Goal: Participate in discussion: Engage in conversation with other users on a specific topic

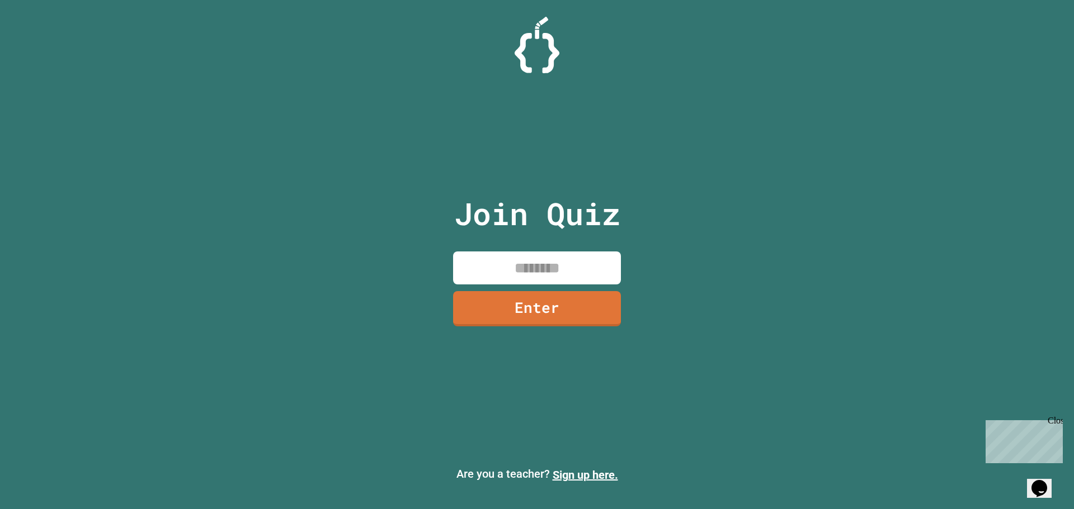
click at [551, 274] on input at bounding box center [537, 268] width 168 height 33
type input "********"
click at [545, 300] on link "Enter" at bounding box center [537, 308] width 168 height 35
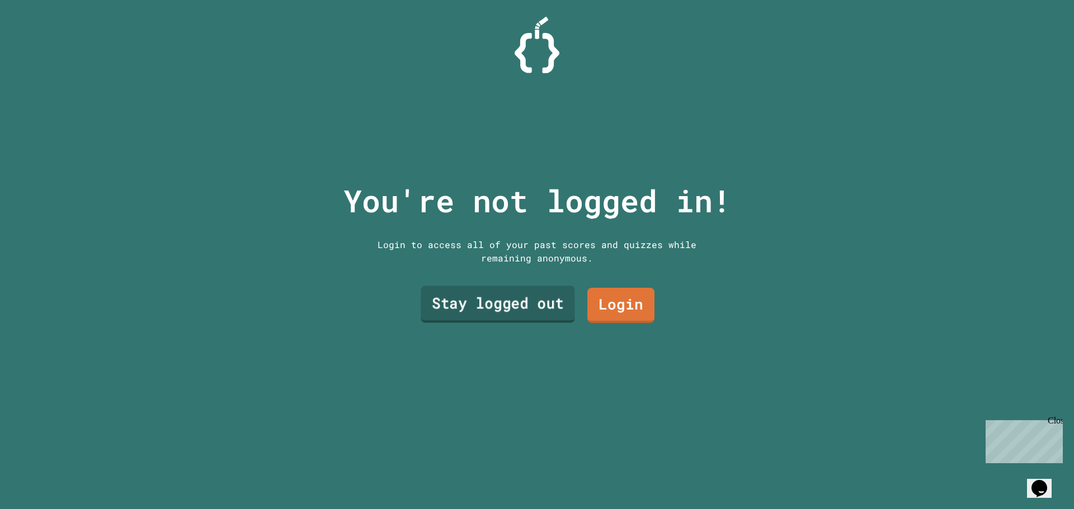
click at [546, 304] on link "Stay logged out" at bounding box center [497, 304] width 154 height 37
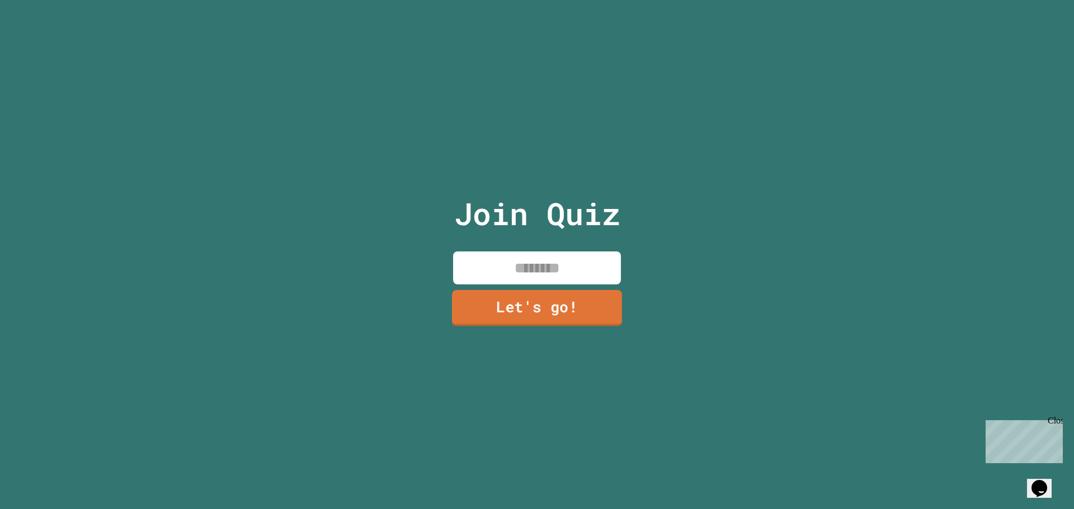
click at [555, 267] on input at bounding box center [537, 268] width 168 height 33
type input "*****"
click at [475, 319] on link "Let's go!" at bounding box center [536, 308] width 168 height 36
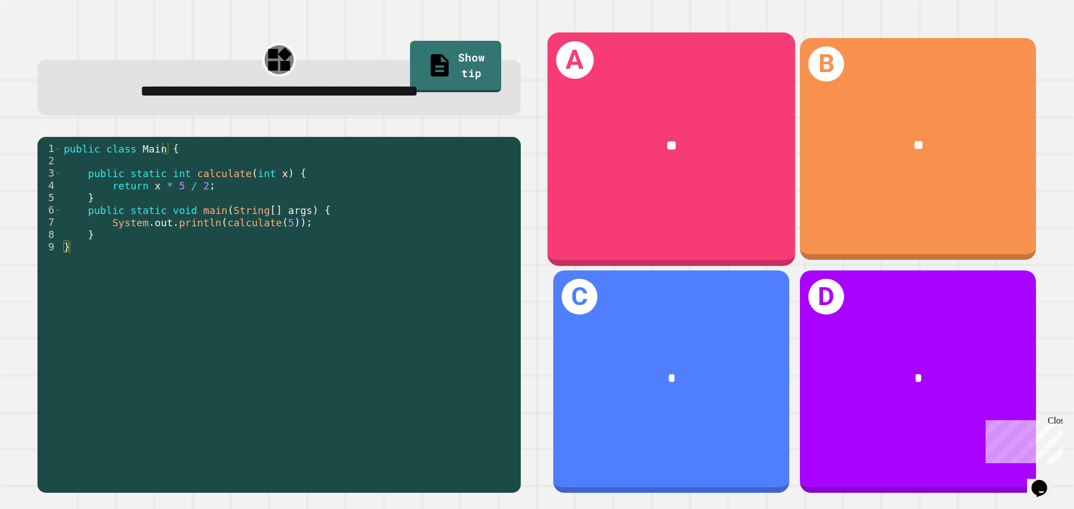
click at [751, 155] on div "**" at bounding box center [671, 145] width 248 height 75
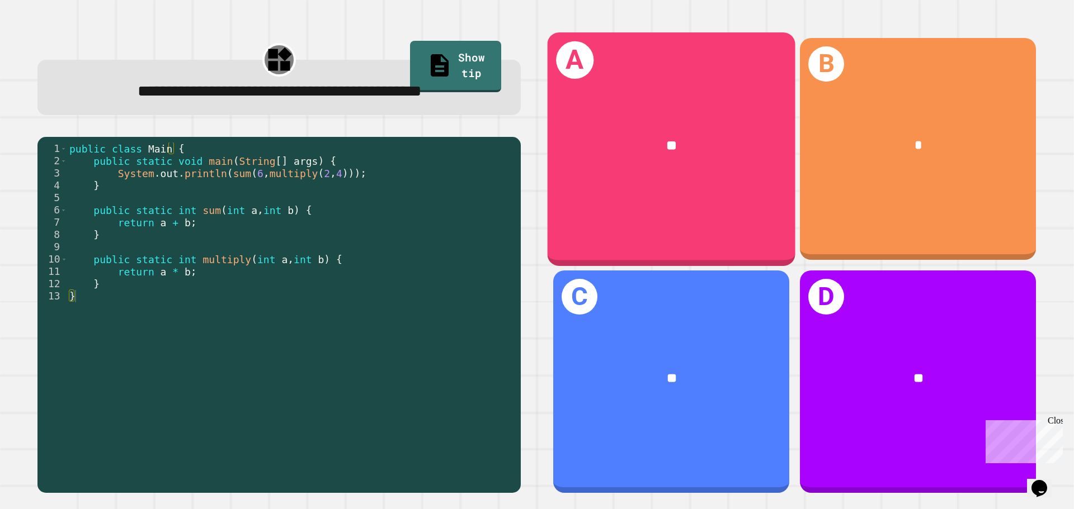
click at [720, 170] on div "**" at bounding box center [671, 145] width 248 height 75
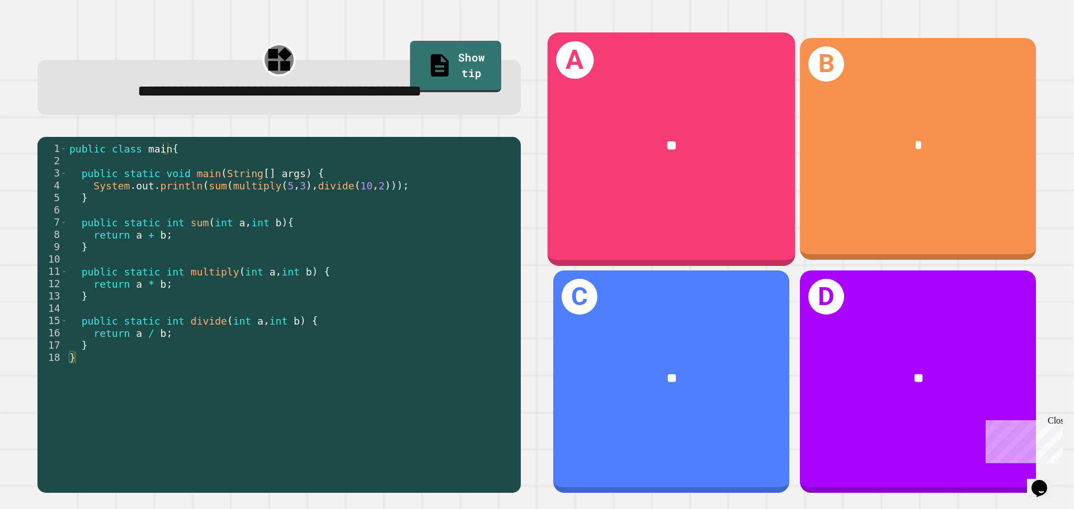
click at [666, 139] on span "**" at bounding box center [671, 145] width 11 height 13
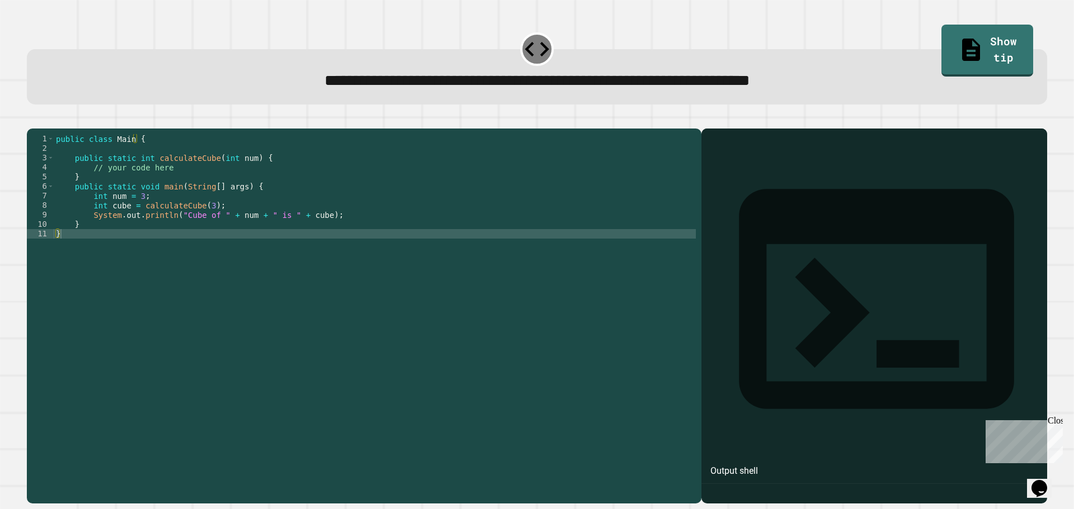
click at [192, 262] on div "public class Main { public static int calculateCube ( int num ) { // your code …" at bounding box center [375, 305] width 642 height 342
click at [316, 347] on div "public class Main { public static int calculateCube ( int num ) { // your code …" at bounding box center [375, 305] width 642 height 342
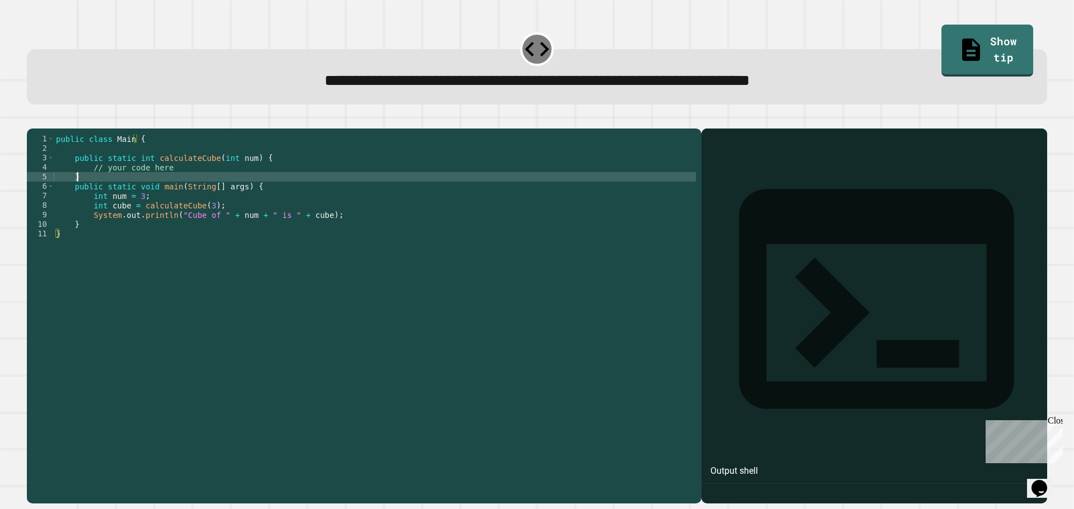
click at [407, 192] on div "public class Main { public static int calculateCube ( int num ) { // your code …" at bounding box center [375, 305] width 642 height 342
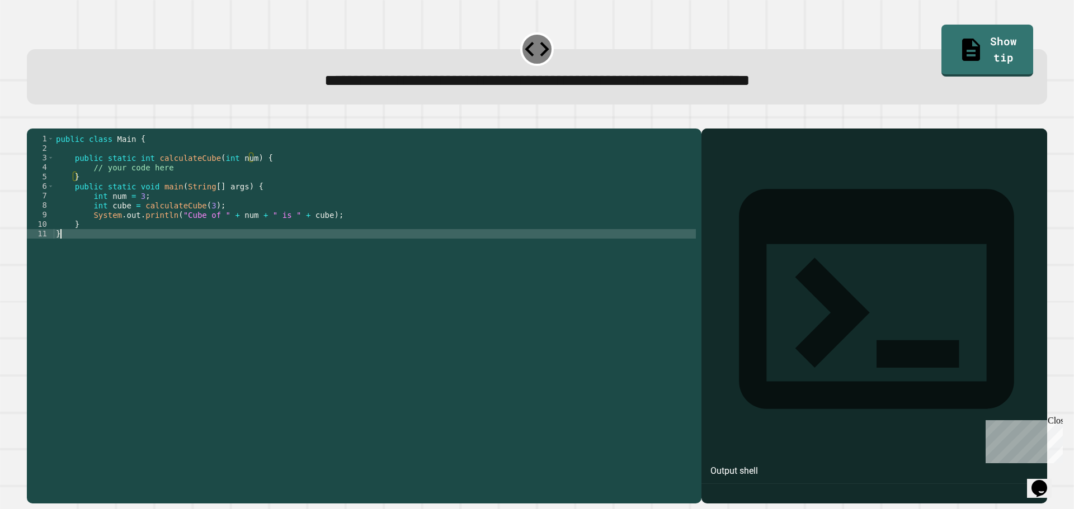
click at [178, 254] on div "public class Main { public static int calculateCube ( int num ) { // your code …" at bounding box center [375, 305] width 642 height 342
click at [204, 283] on div "public class Main { public static int calculateCube ( int num ) { // your code …" at bounding box center [375, 305] width 642 height 342
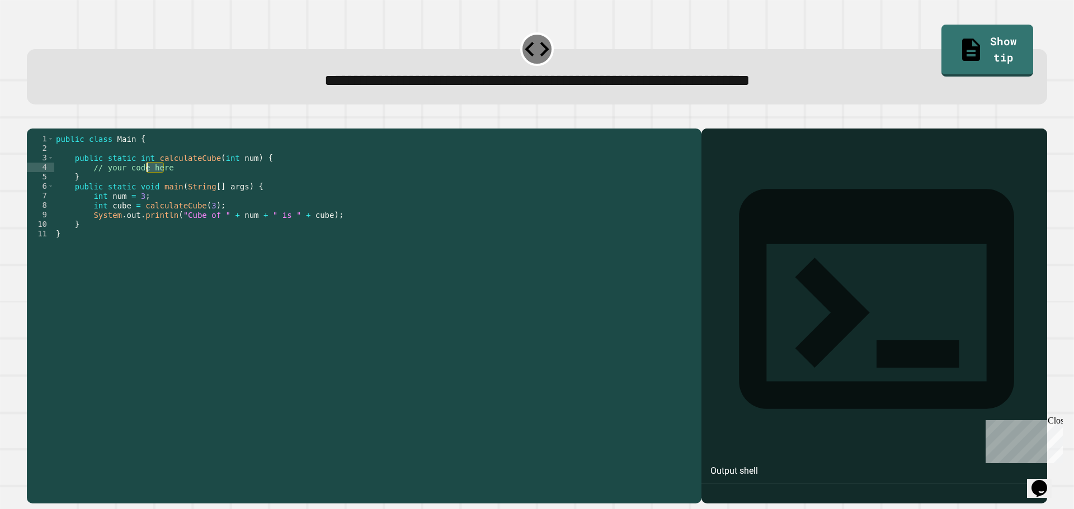
drag, startPoint x: 196, startPoint y: 185, endPoint x: 111, endPoint y: 187, distance: 85.0
click at [139, 188] on div "public class Main { public static int calculateCube ( int num ) { // your code …" at bounding box center [375, 305] width 642 height 342
click at [110, 187] on div "public class Main { public static int calculateCube ( int num ) { // your code …" at bounding box center [375, 305] width 642 height 342
click at [92, 182] on div "public class Main { public static int calculateCube ( int num ) { // your code …" at bounding box center [375, 305] width 642 height 342
click at [89, 183] on div "public class Main { public static int calculateCube ( int num ) { // your code …" at bounding box center [375, 305] width 642 height 342
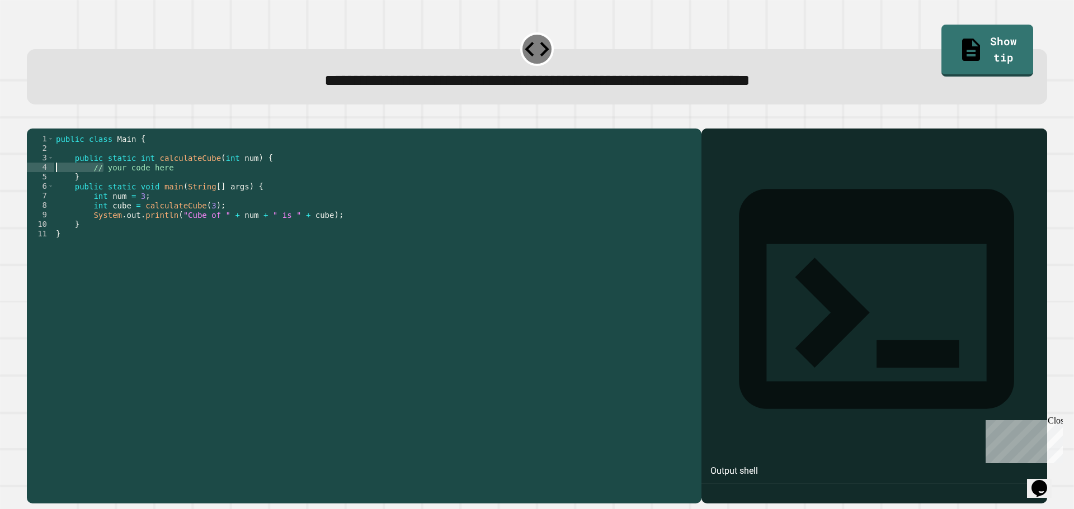
click at [87, 199] on div "public class Main { public static int calculateCube ( int num ) { // your code …" at bounding box center [375, 305] width 642 height 342
drag, startPoint x: 89, startPoint y: 187, endPoint x: 197, endPoint y: 182, distance: 108.0
click at [197, 182] on div "public class Main { public static int calculateCube ( int num ) { // your code …" at bounding box center [375, 305] width 642 height 342
click at [197, 182] on div "public class Main { public static int calculateCube ( int num ) { // your code …" at bounding box center [375, 295] width 642 height 323
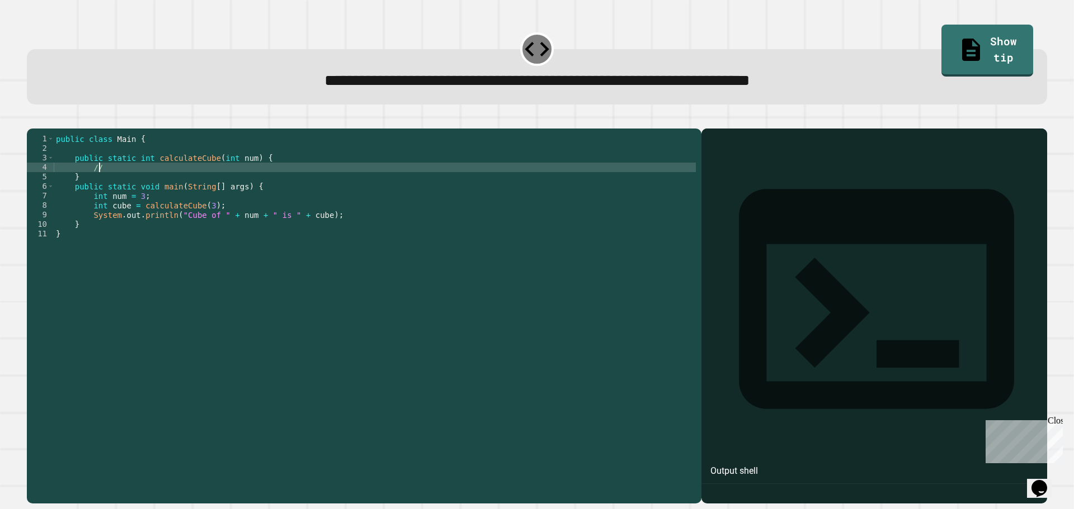
type textarea "*"
type textarea "**********"
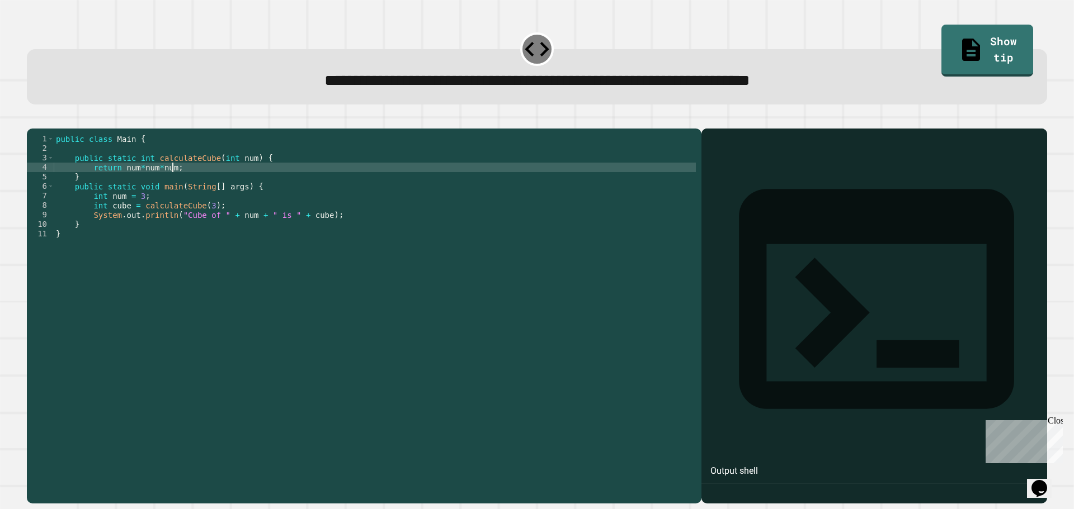
click at [32, 120] on button "button" at bounding box center [32, 120] width 0 height 0
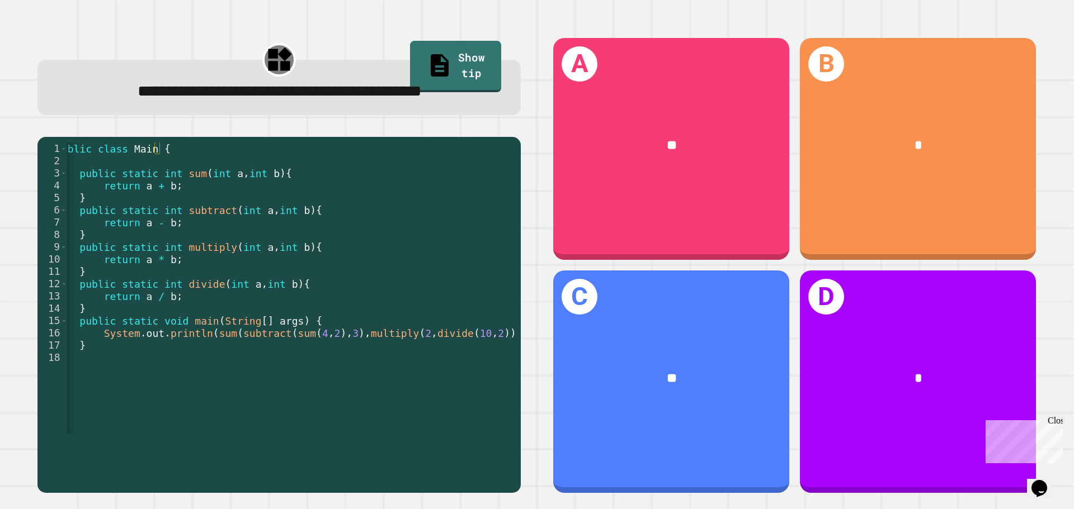
scroll to position [0, 30]
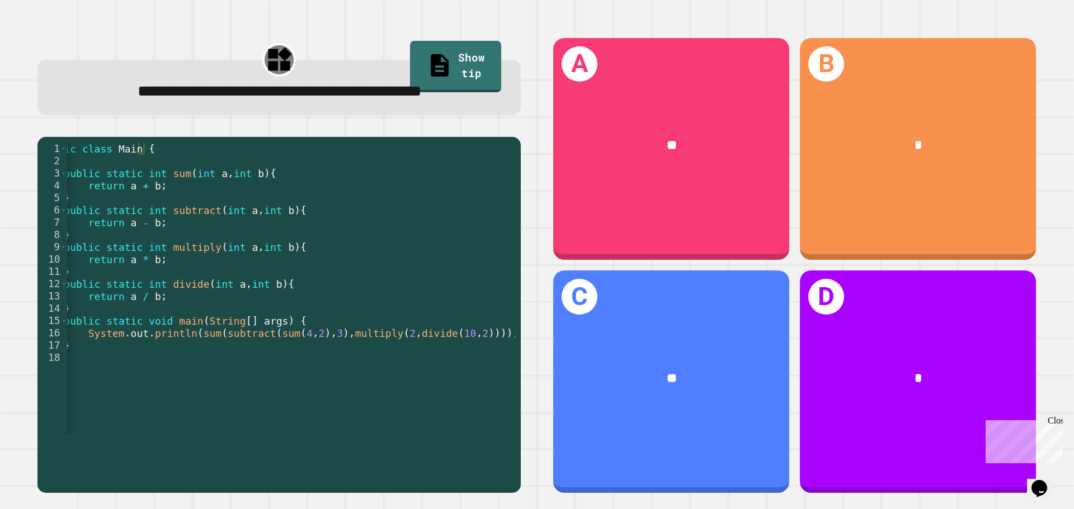
click at [248, 434] on div at bounding box center [271, 428] width 469 height 11
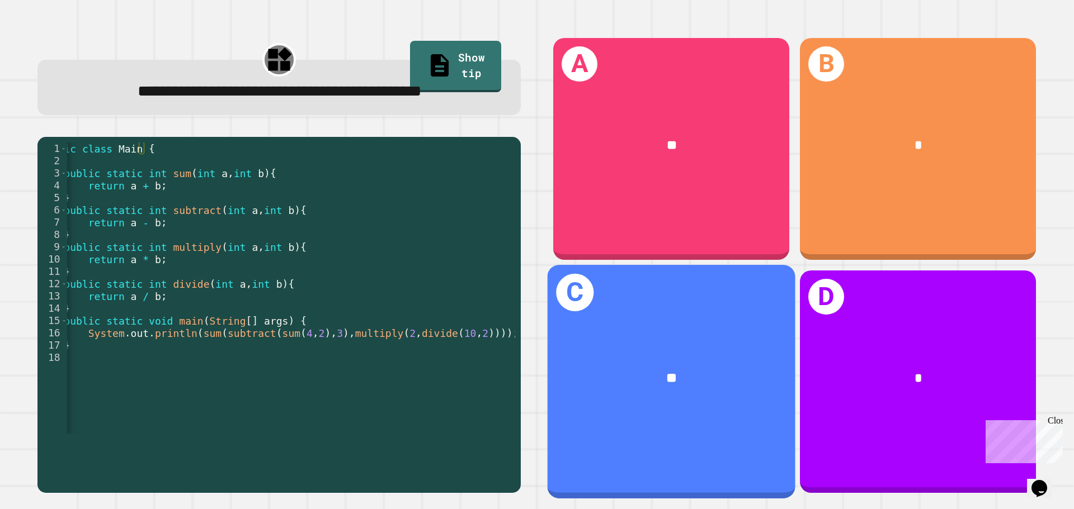
click at [711, 368] on div "**" at bounding box center [671, 378] width 193 height 21
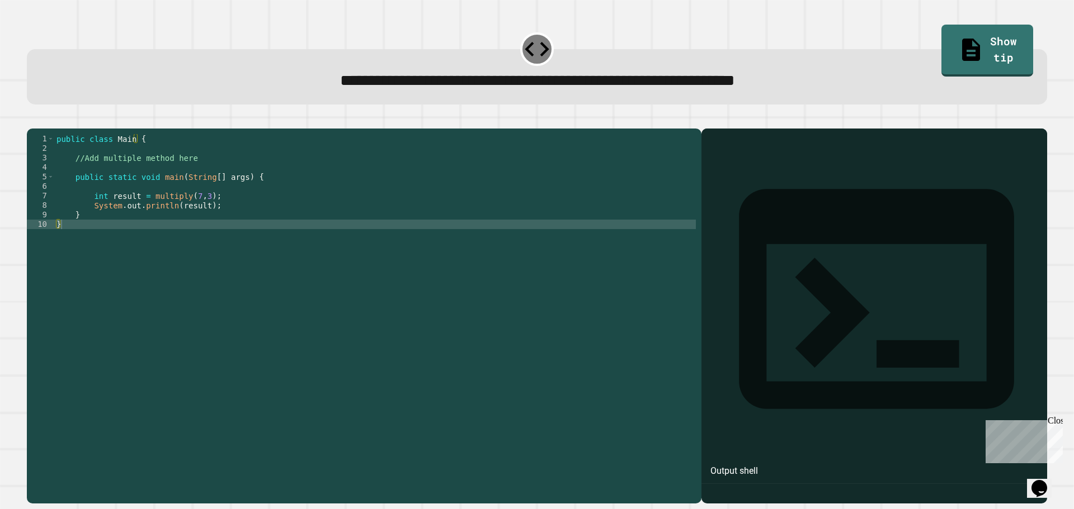
click at [377, 196] on div "public class Main { //Add multiple method here public static void main ( String…" at bounding box center [374, 305] width 641 height 342
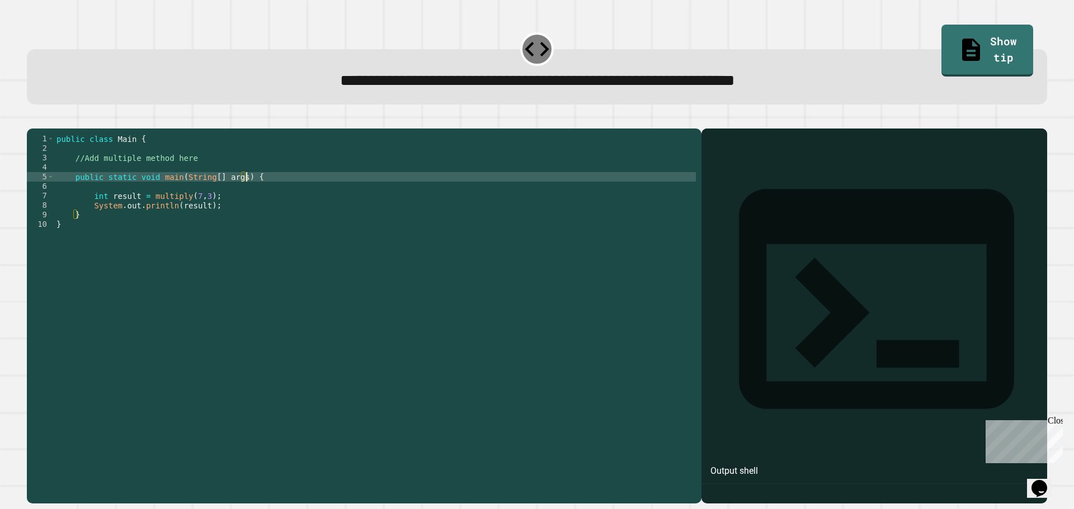
click at [194, 230] on div "public class Main { //Add multiple method here public static void main ( String…" at bounding box center [374, 305] width 641 height 342
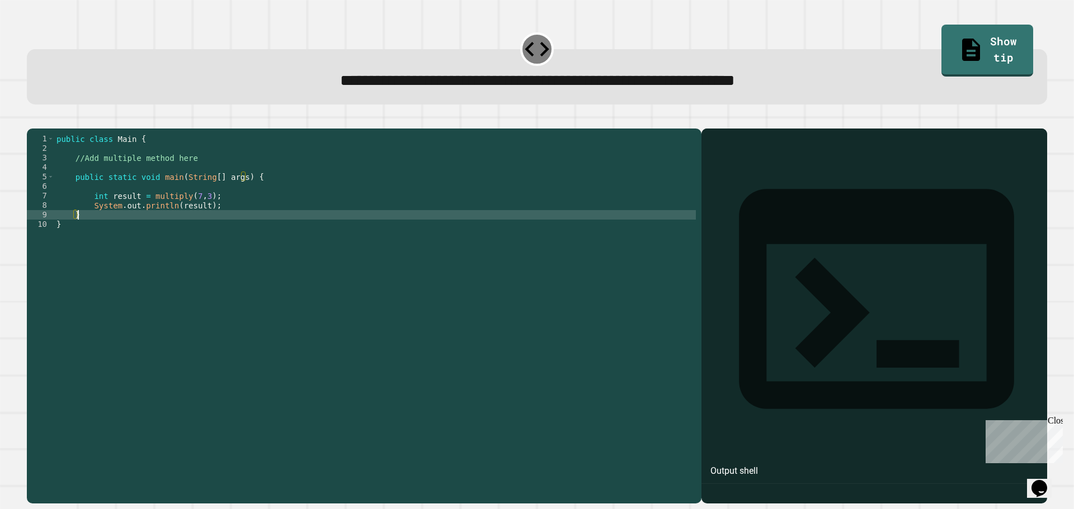
click at [237, 176] on div "public class Main { //Add multiple method here public static void main ( String…" at bounding box center [374, 305] width 641 height 342
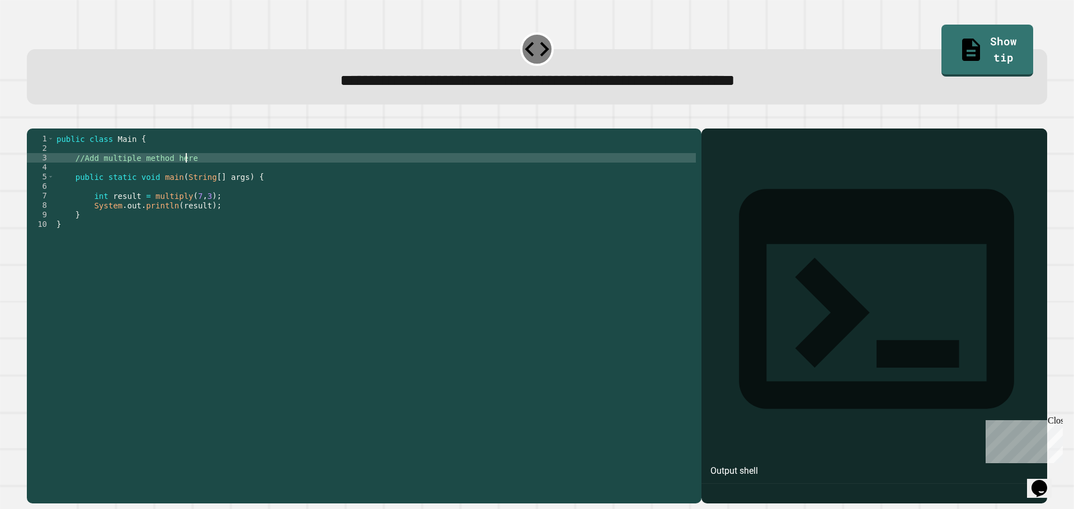
type textarea "**********"
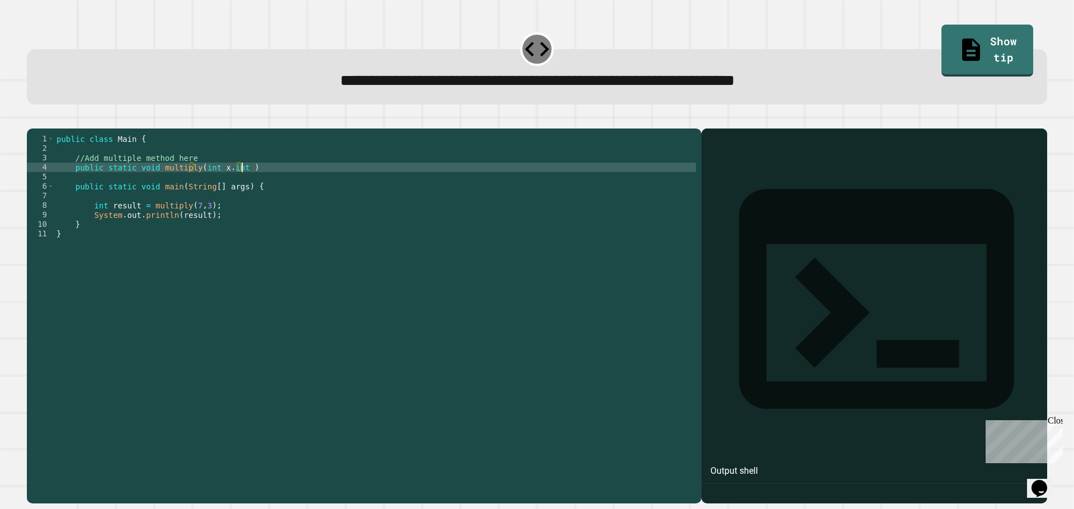
scroll to position [0, 13]
click at [259, 182] on div "public class Main { //Add multiple method here public static void multiply ( in…" at bounding box center [374, 305] width 641 height 342
type textarea "**********"
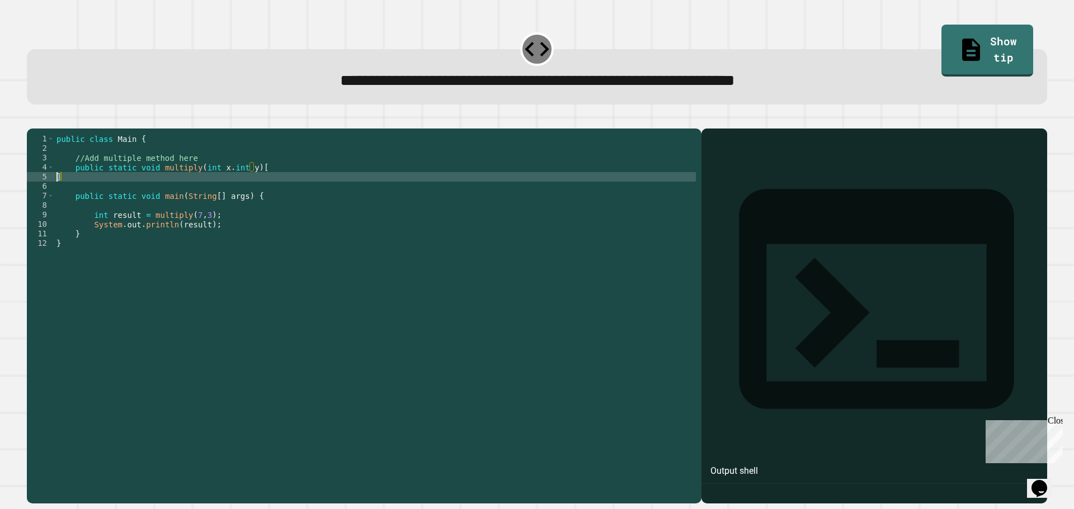
scroll to position [0, 0]
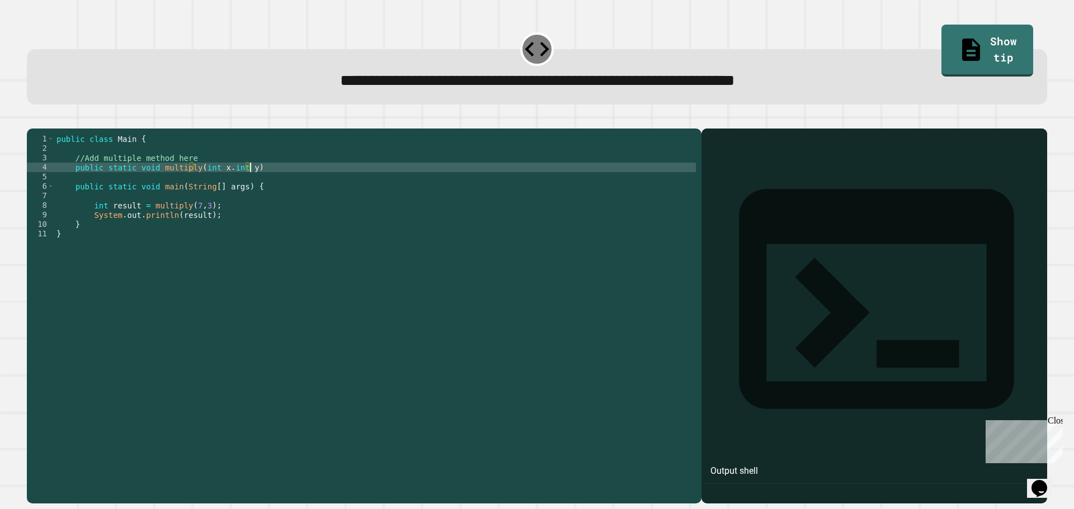
type textarea "**********"
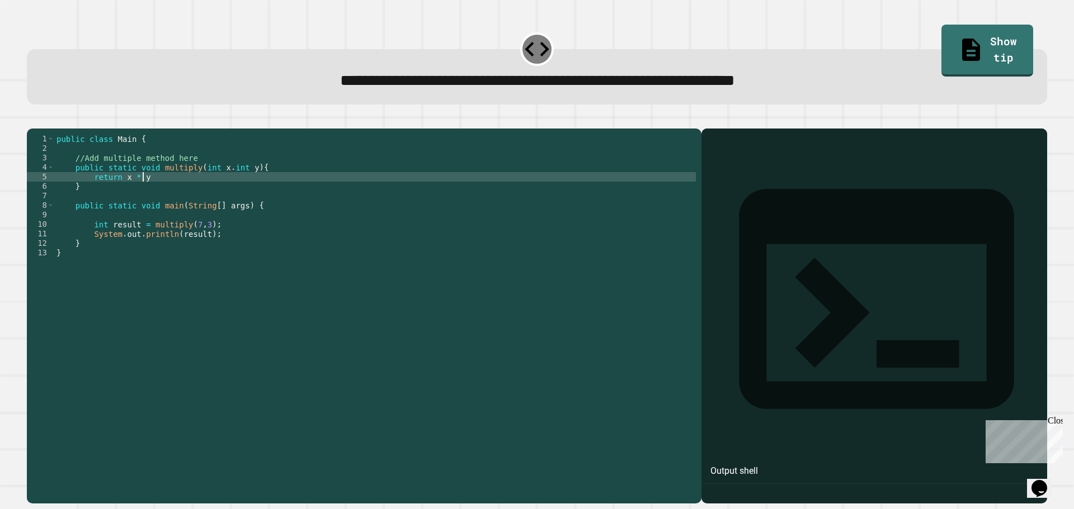
scroll to position [0, 6]
click at [221, 183] on div "public class Main { //Add multiple method here public static void multiply ( in…" at bounding box center [374, 305] width 641 height 342
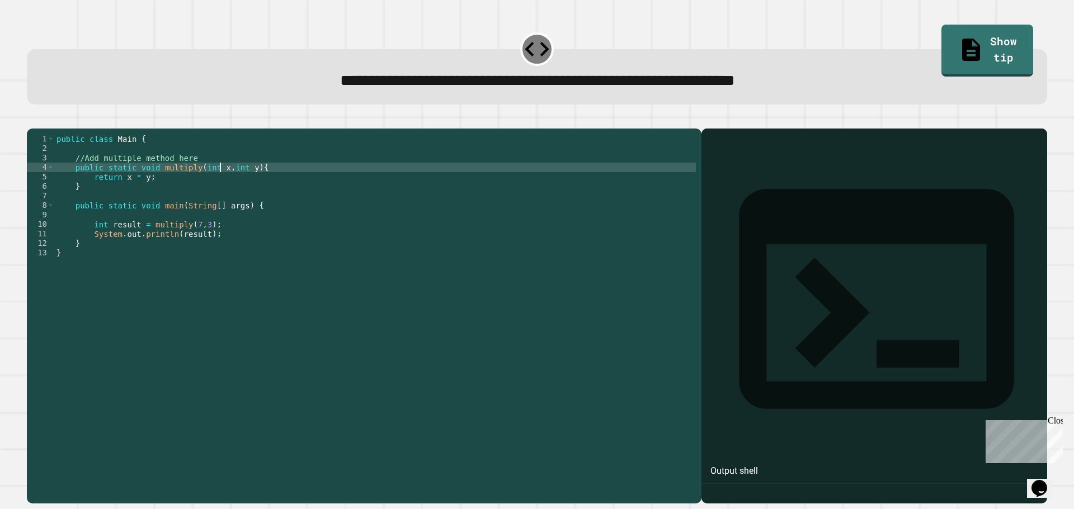
scroll to position [0, 11]
click at [215, 267] on div "public class Main { //Add multiple method here public static void multiply ( in…" at bounding box center [374, 305] width 641 height 342
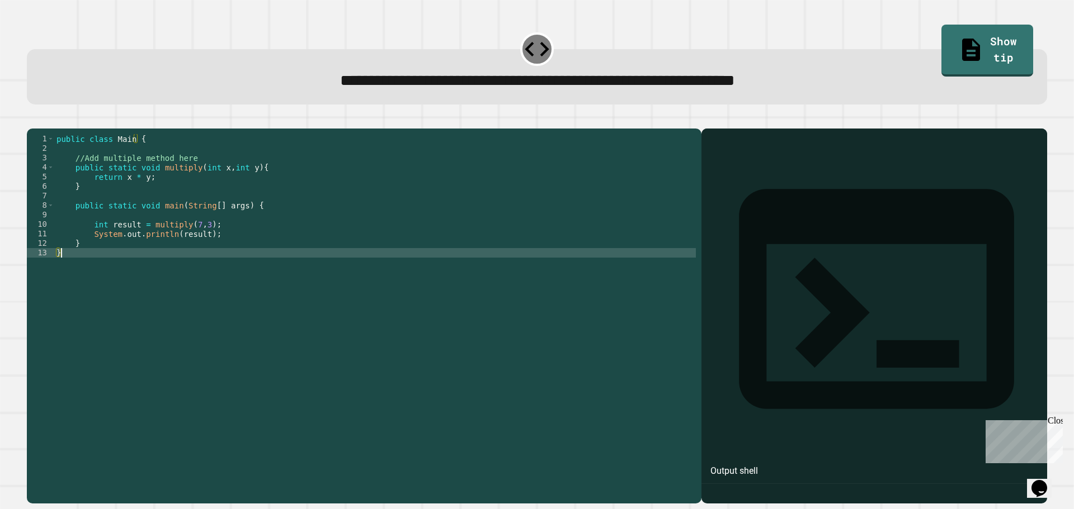
click at [32, 120] on icon "button" at bounding box center [32, 120] width 0 height 0
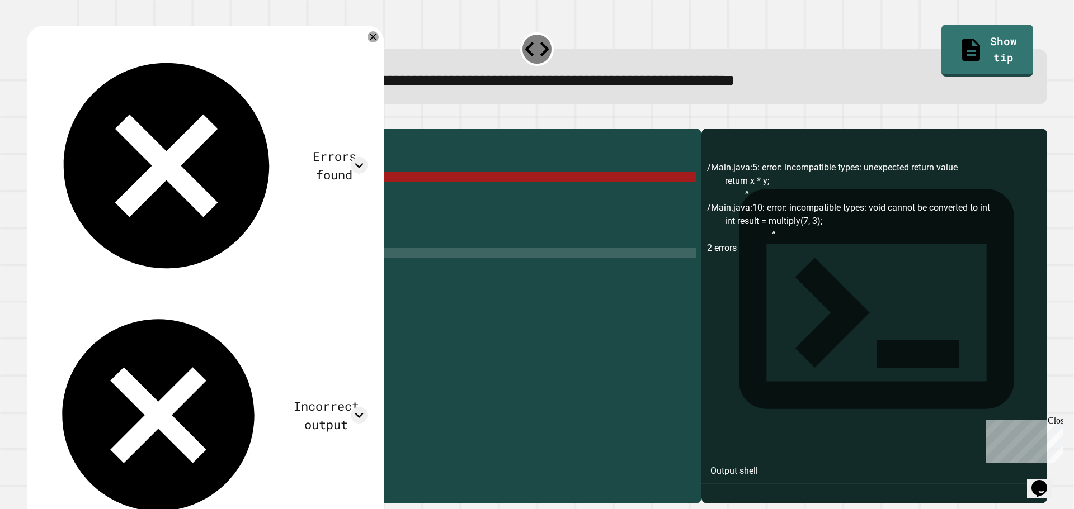
click at [172, 191] on div "public class Main { //Add multiple method here public static void multiply ( in…" at bounding box center [374, 305] width 641 height 342
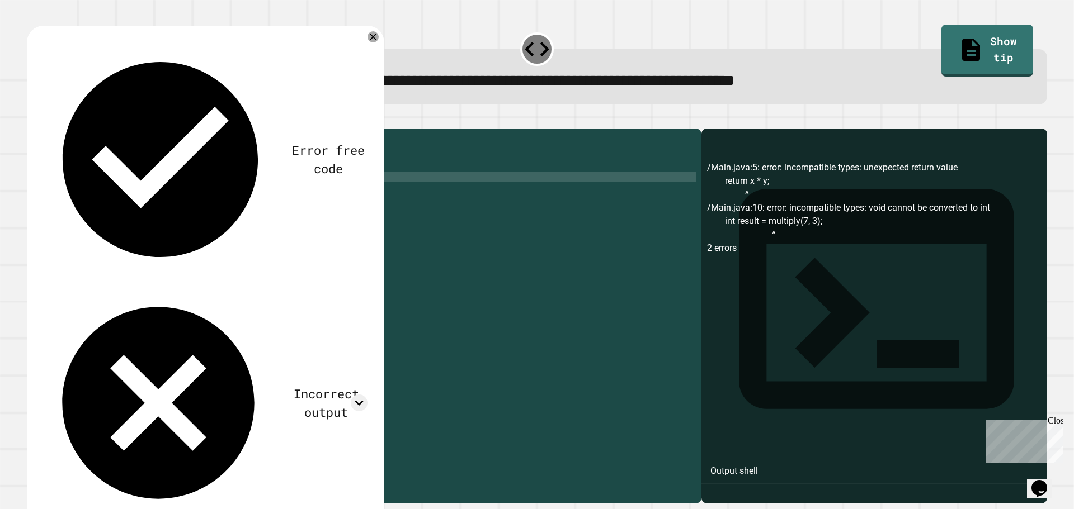
click at [32, 120] on icon "button" at bounding box center [32, 120] width 0 height 0
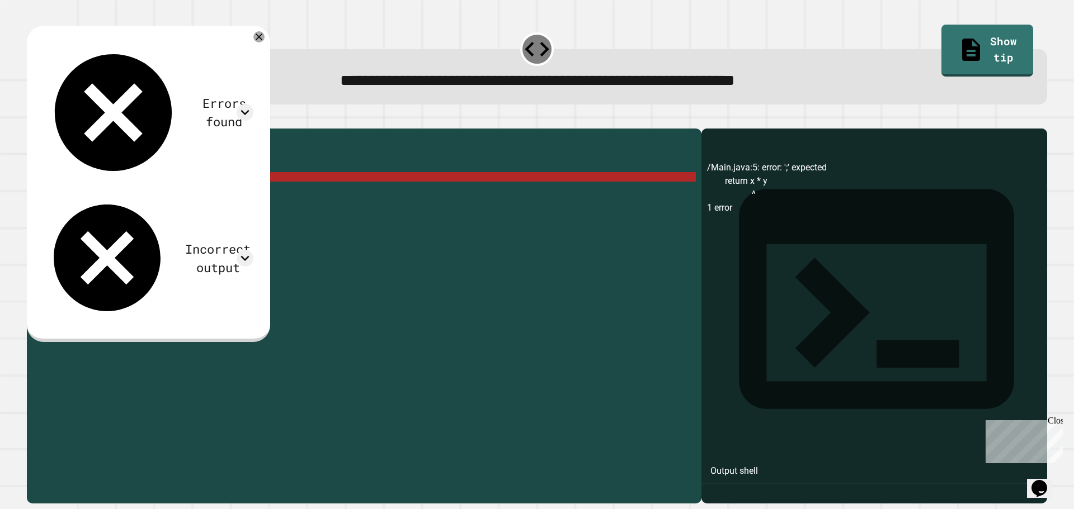
click at [196, 198] on div "public class Main { //Add multiple method here public static void multiply ( in…" at bounding box center [374, 305] width 641 height 342
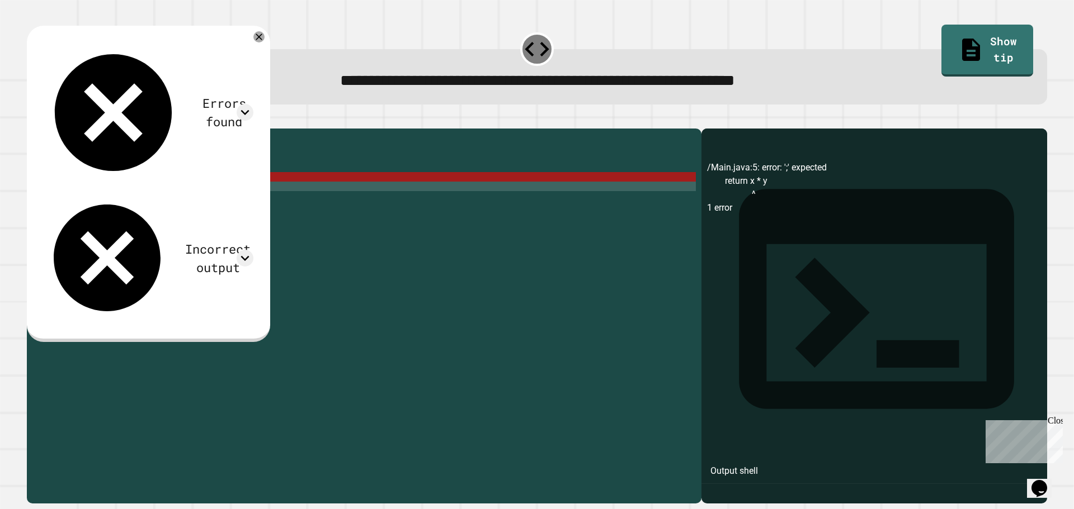
click at [199, 195] on div "public class Main { //Add multiple method here public static void multiply ( in…" at bounding box center [374, 305] width 641 height 342
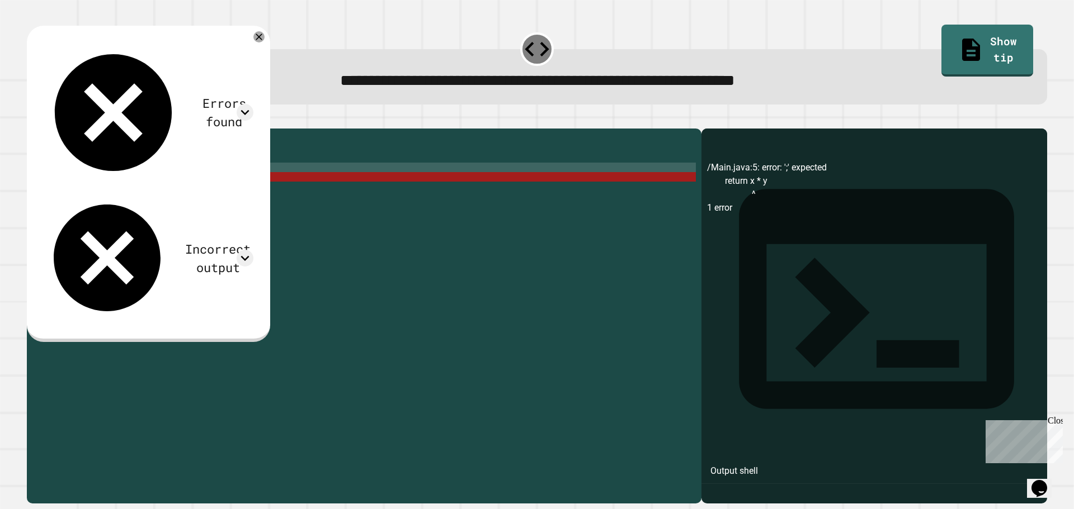
click at [73, 187] on div "public class Main { //Add multiple method here public static void multiply ( in…" at bounding box center [374, 305] width 641 height 342
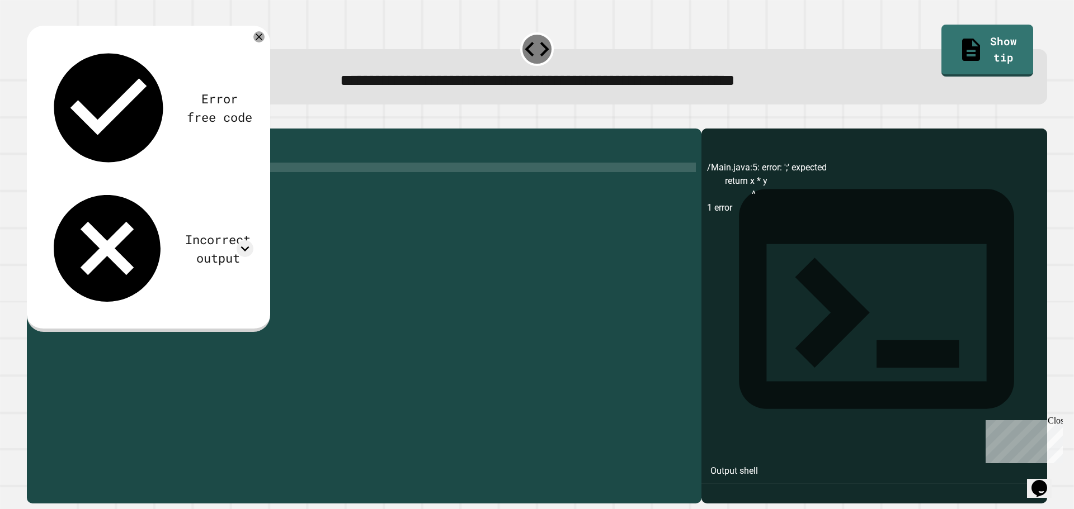
click at [166, 179] on div "public class Main { public static void multiply ( int x , int y ) { return x * …" at bounding box center [374, 305] width 641 height 342
click at [32, 120] on button "button" at bounding box center [32, 120] width 0 height 0
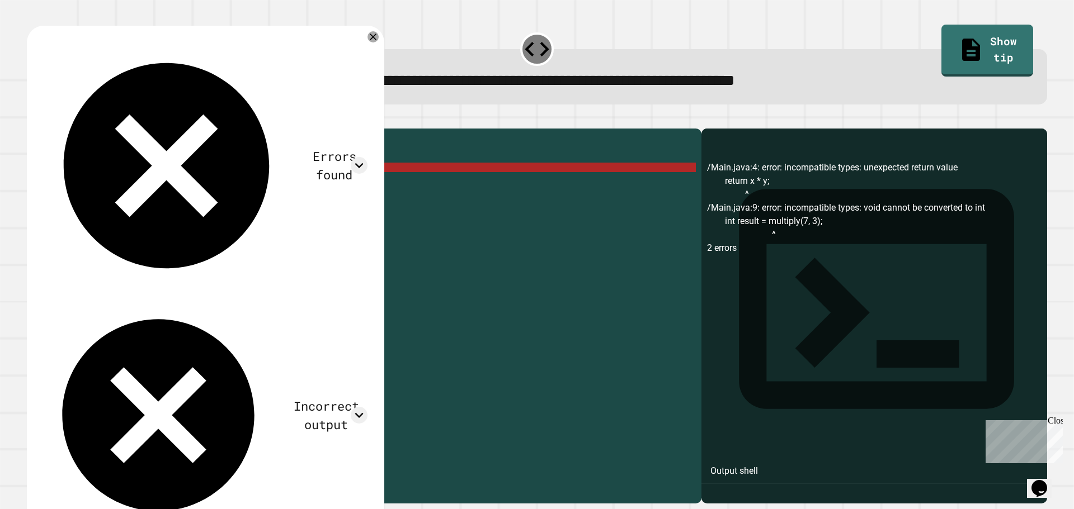
click at [170, 185] on div "public class Main { public static void multiply ( int x , int y ) { return x * …" at bounding box center [374, 305] width 641 height 342
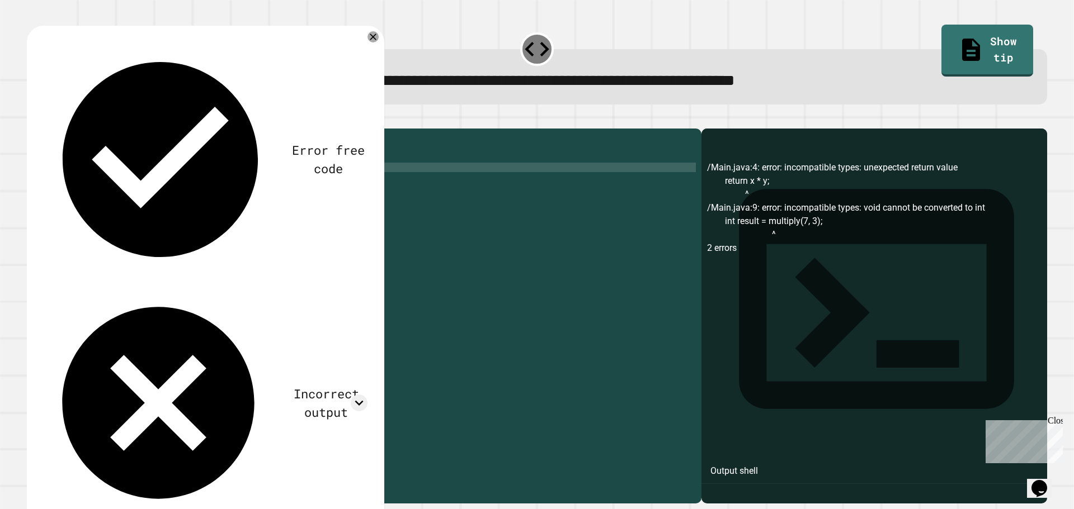
click at [32, 120] on button "button" at bounding box center [32, 120] width 0 height 0
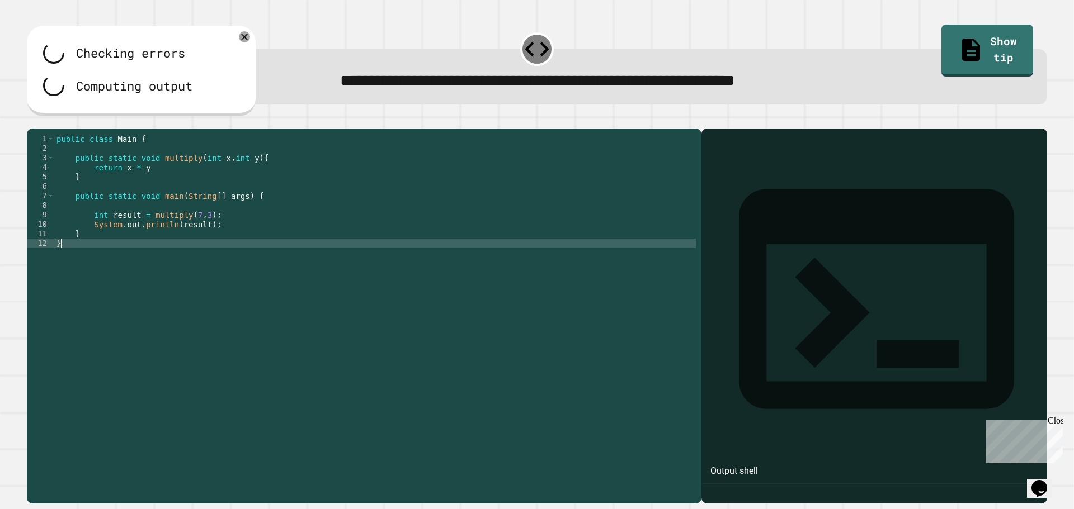
click at [330, 340] on div "public class Main { public static void multiply ( int x , int y ) { return x * …" at bounding box center [374, 305] width 641 height 342
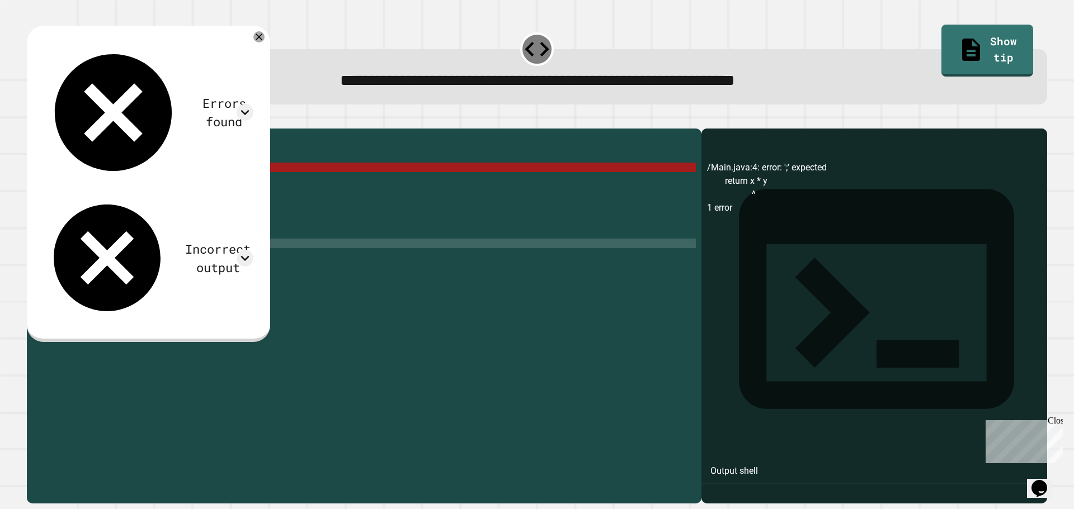
click at [191, 208] on div "public class Main { public static void multiply ( int x , int y ) { return x * …" at bounding box center [374, 305] width 641 height 342
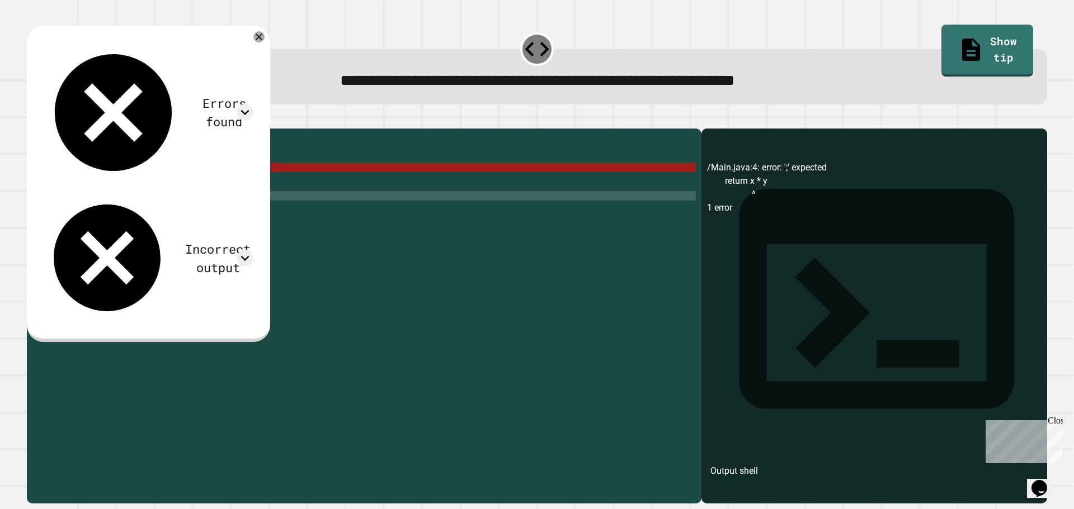
click at [146, 186] on div "public class Main { public static void multiply ( int x , int y ) { return x * …" at bounding box center [374, 305] width 641 height 342
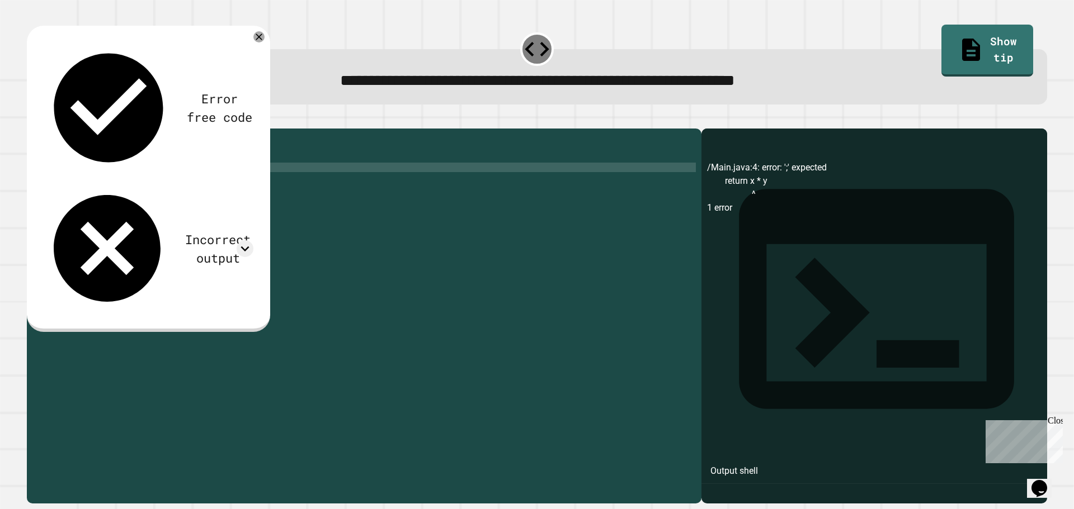
click at [32, 120] on button "button" at bounding box center [32, 120] width 0 height 0
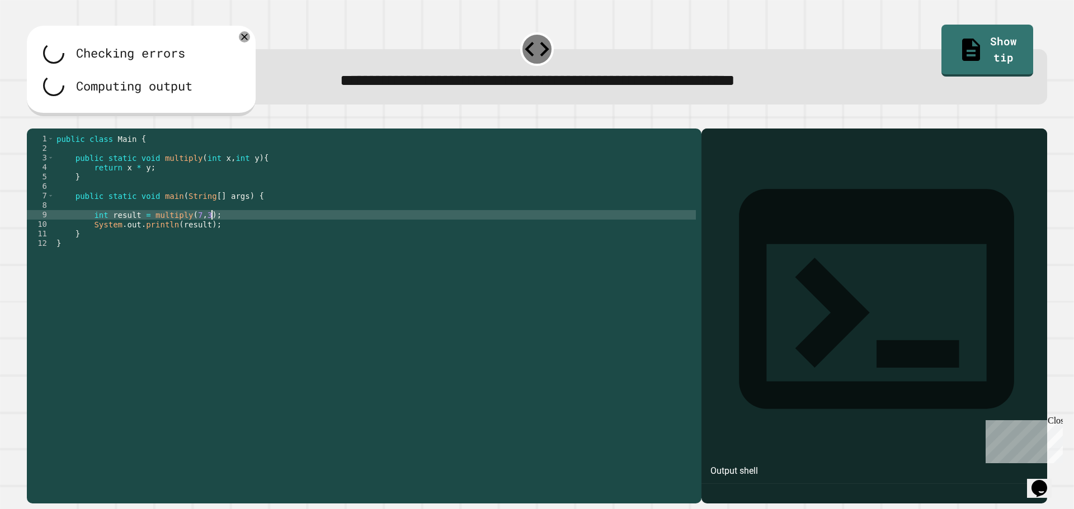
click at [283, 229] on div "public class Main { public static void multiply ( int x , int y ) { return x * …" at bounding box center [374, 305] width 641 height 342
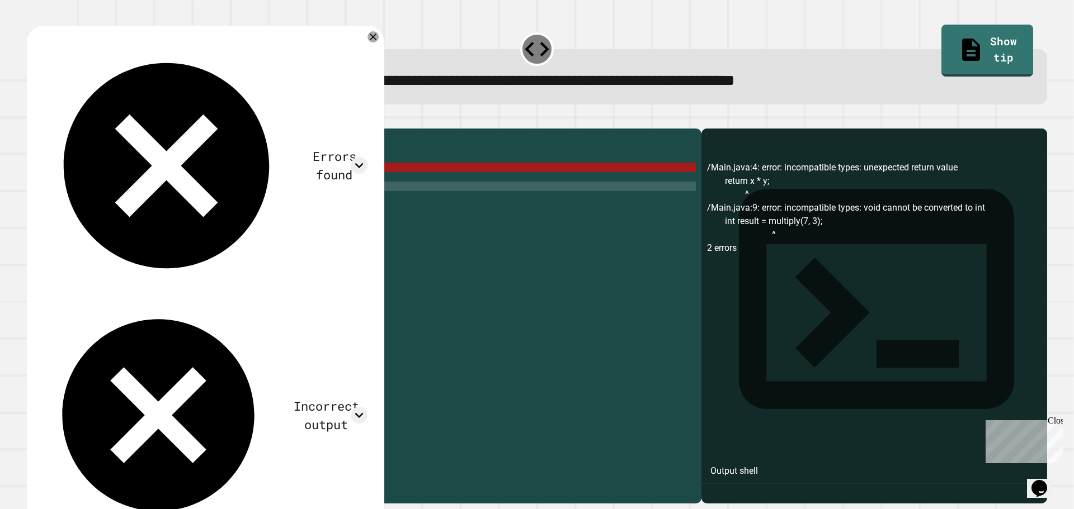
click at [277, 204] on div "public class Main { public static void multiply ( int x , int y ) { return x * …" at bounding box center [374, 305] width 641 height 342
click at [207, 258] on div "public class Main { public static void multiply ( int x , int y ) { return x * …" at bounding box center [374, 305] width 641 height 342
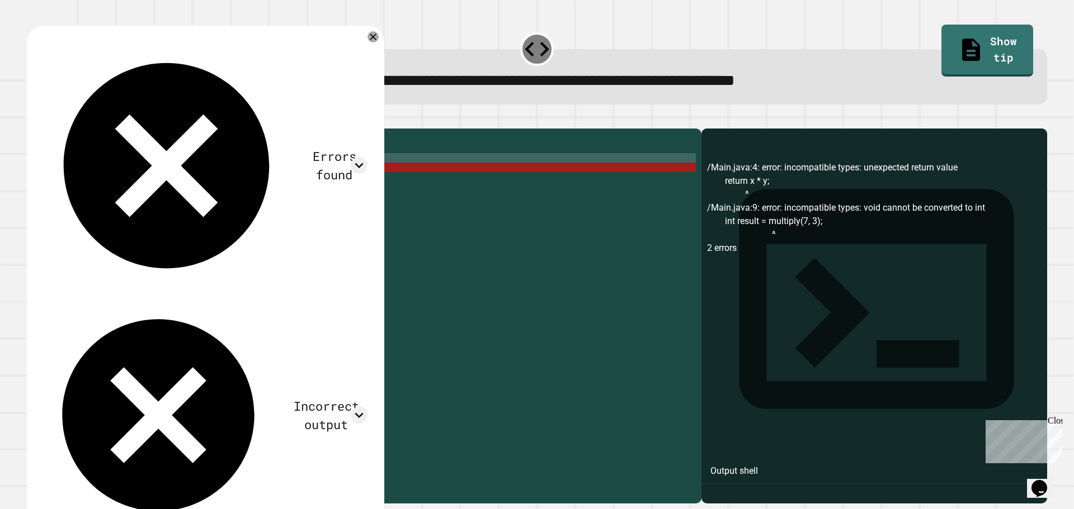
click at [142, 179] on div "public class Main { public static void multiply ( int x , int y ) { return x * …" at bounding box center [374, 305] width 641 height 342
click at [141, 178] on div "public class Main { public static void multiply ( int x , int y ) { return x * …" at bounding box center [374, 305] width 641 height 342
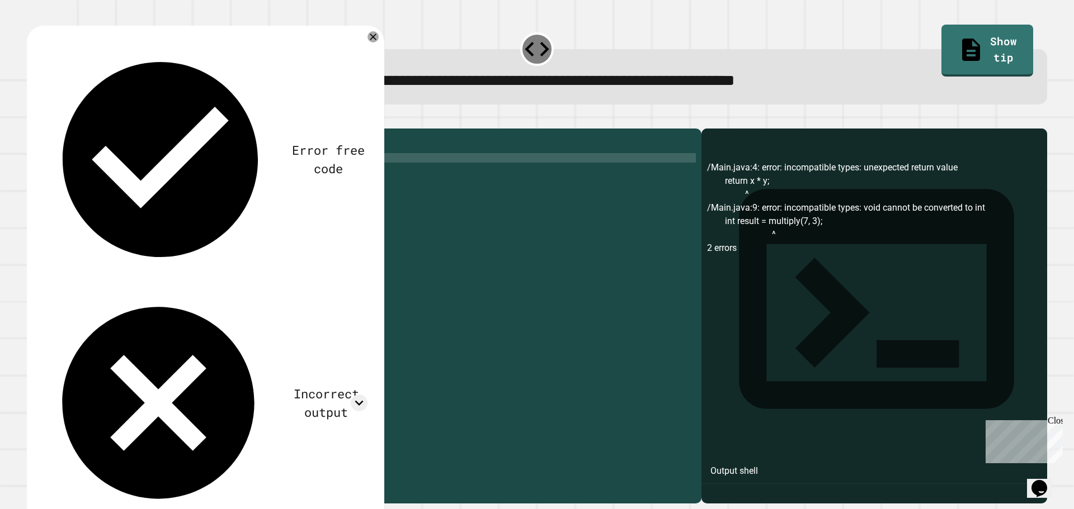
type textarea "**********"
click at [32, 126] on div at bounding box center [537, 121] width 1020 height 13
click at [33, 129] on div at bounding box center [537, 121] width 1020 height 13
click at [32, 120] on button "button" at bounding box center [32, 120] width 0 height 0
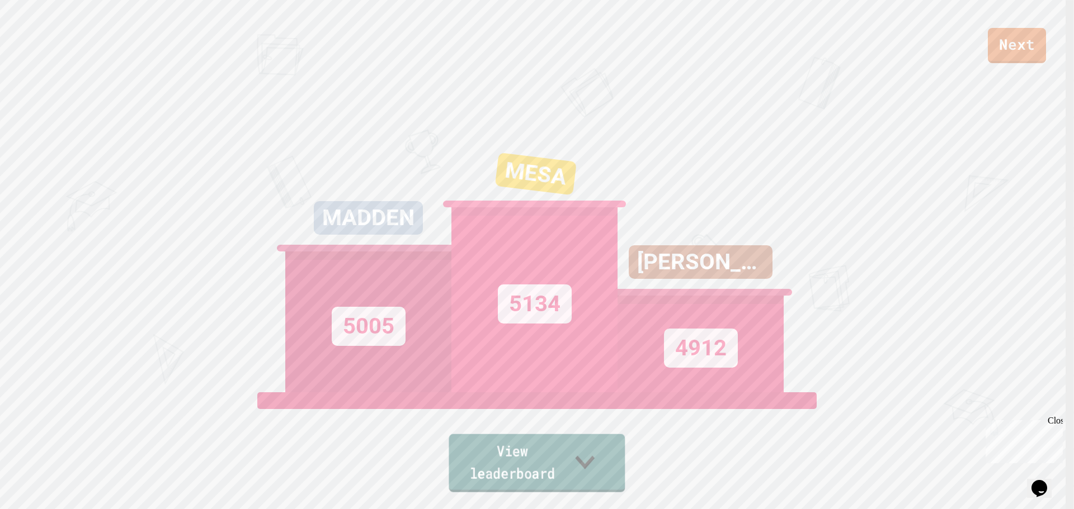
click at [513, 484] on link "View leaderboard" at bounding box center [536, 463] width 176 height 58
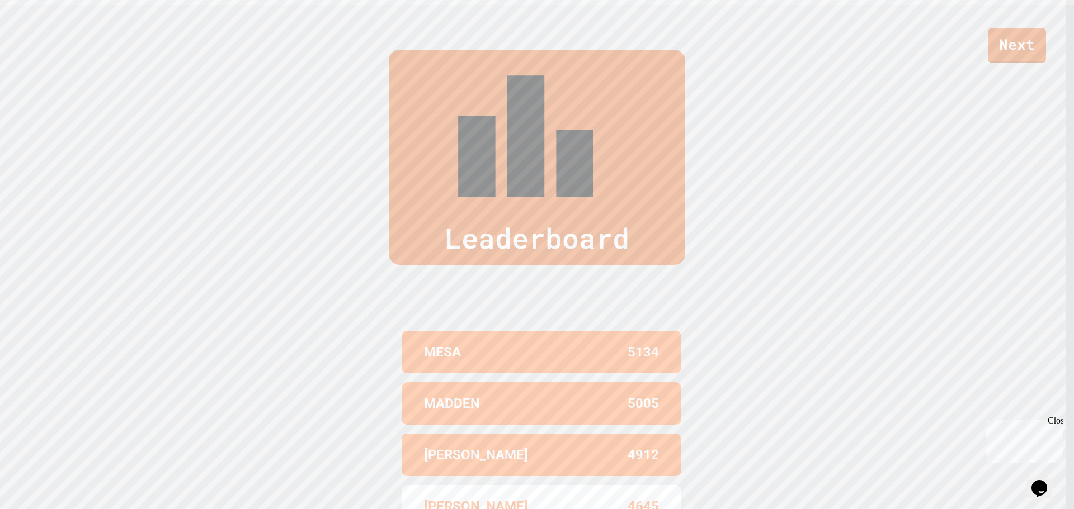
scroll to position [505, 0]
